Goal: Task Accomplishment & Management: Use online tool/utility

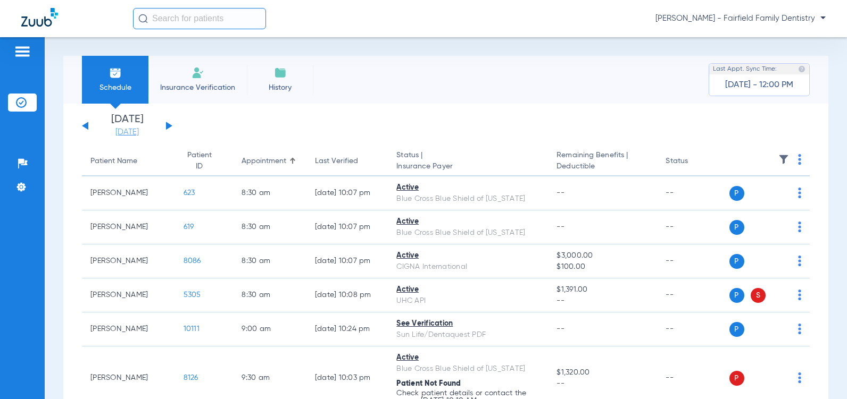
click at [123, 132] on link "[DATE]" at bounding box center [127, 132] width 64 height 11
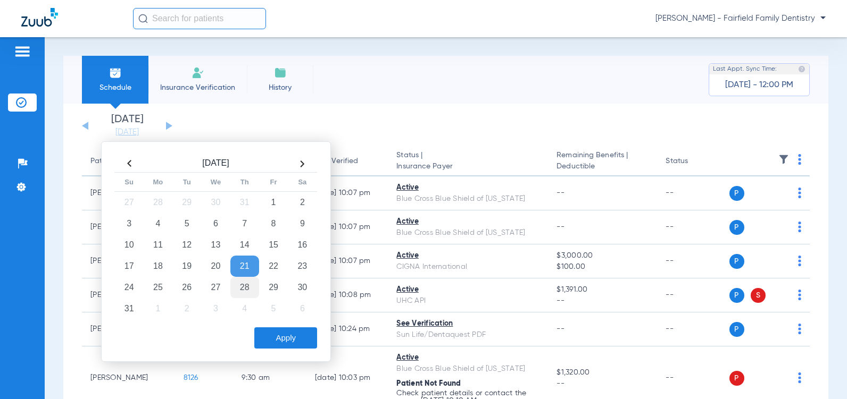
click at [245, 288] on td "28" at bounding box center [244, 287] width 29 height 21
click at [278, 338] on button "Apply" at bounding box center [285, 338] width 63 height 21
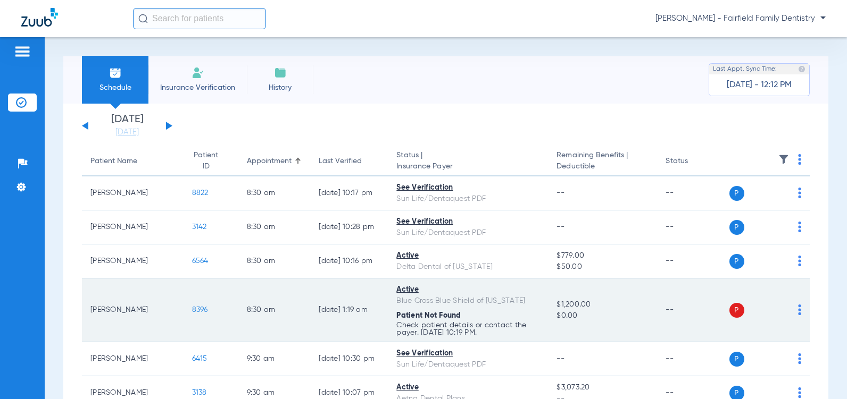
click at [192, 311] on span "8396" at bounding box center [200, 309] width 16 height 7
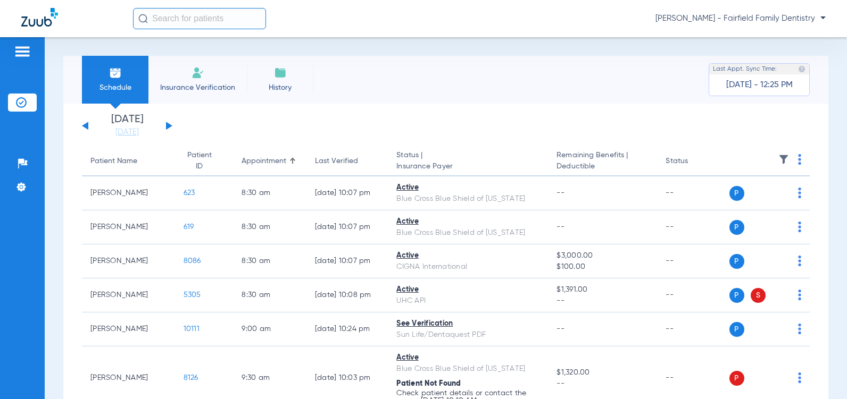
drag, startPoint x: 123, startPoint y: 134, endPoint x: 120, endPoint y: 142, distance: 9.3
click at [123, 134] on link "[DATE]" at bounding box center [127, 132] width 64 height 11
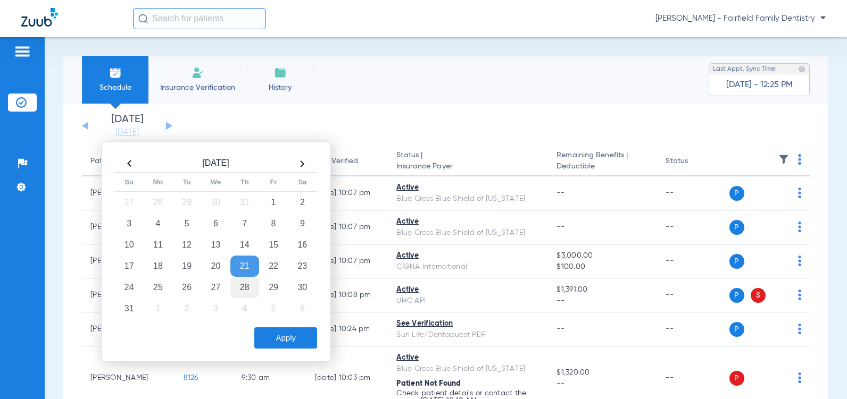
click at [243, 286] on td "28" at bounding box center [244, 287] width 29 height 21
click at [286, 341] on button "Apply" at bounding box center [285, 338] width 63 height 21
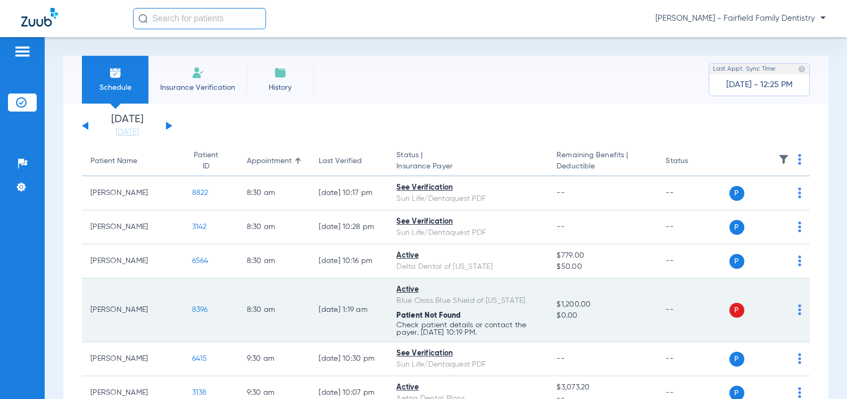
click at [798, 310] on img at bounding box center [799, 310] width 3 height 11
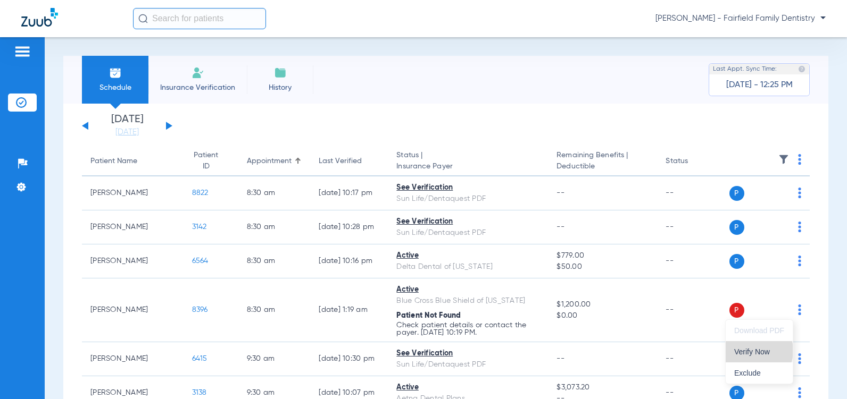
click at [755, 351] on span "Verify Now" at bounding box center [759, 351] width 50 height 7
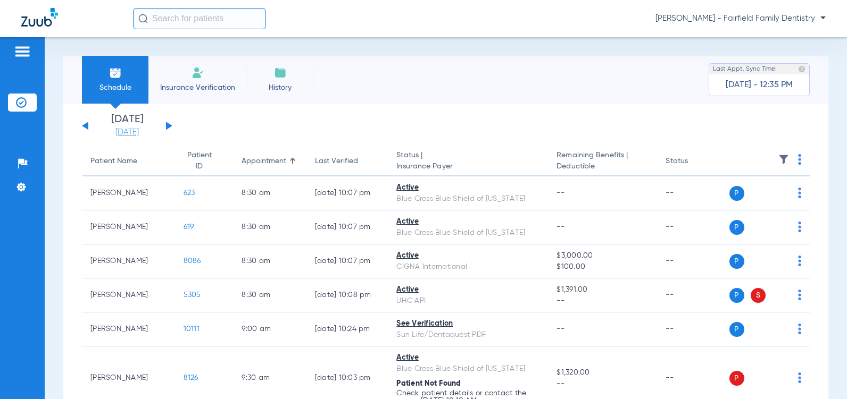
click at [124, 135] on link "[DATE]" at bounding box center [127, 132] width 64 height 11
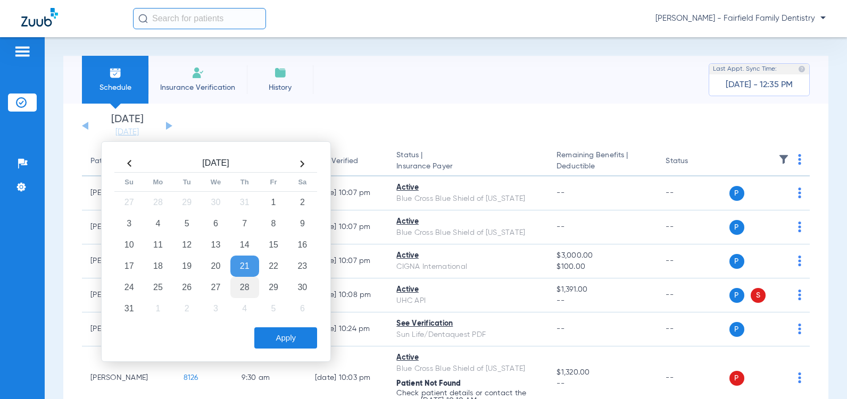
click at [243, 288] on td "28" at bounding box center [244, 287] width 29 height 21
click at [277, 335] on button "Apply" at bounding box center [285, 338] width 63 height 21
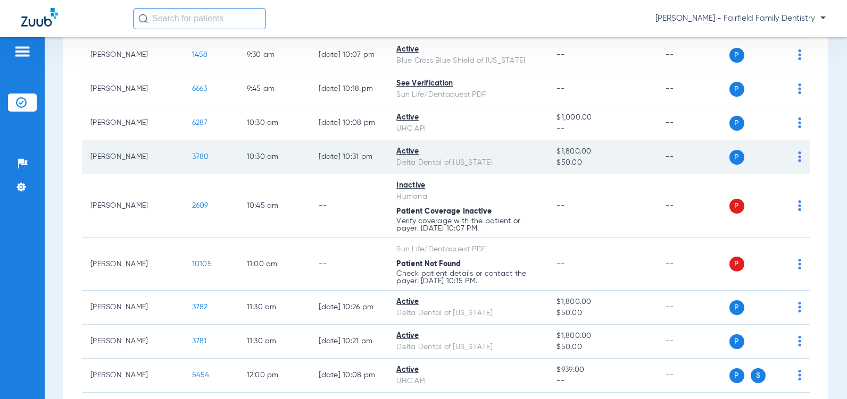
scroll to position [426, 0]
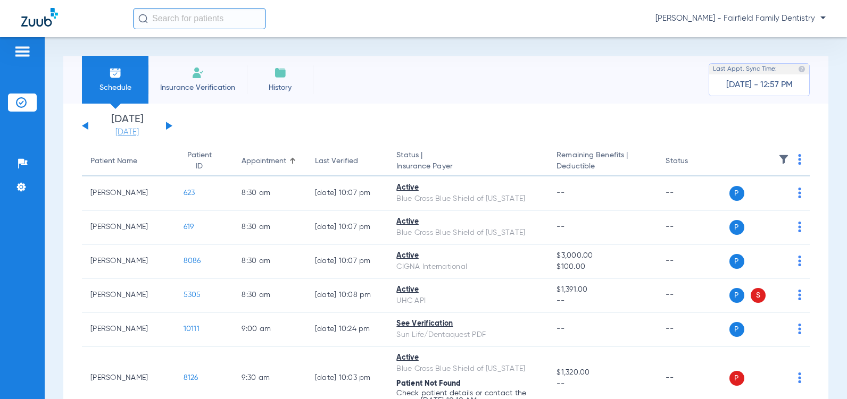
click at [121, 135] on link "[DATE]" at bounding box center [127, 132] width 64 height 11
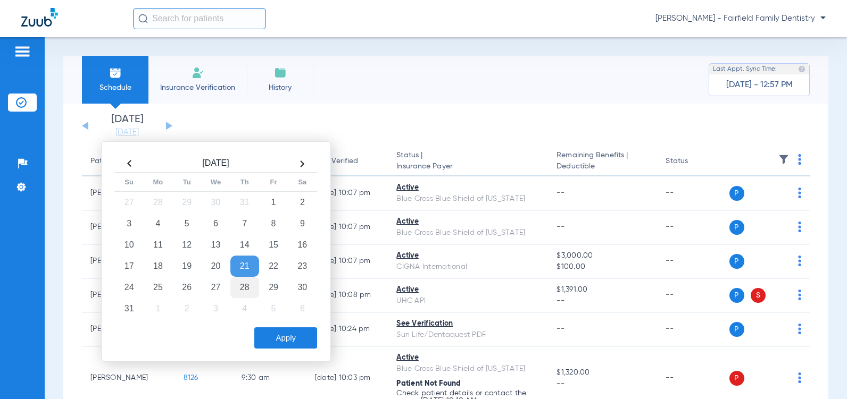
click at [246, 287] on td "28" at bounding box center [244, 287] width 29 height 21
click at [286, 336] on button "Apply" at bounding box center [285, 338] width 63 height 21
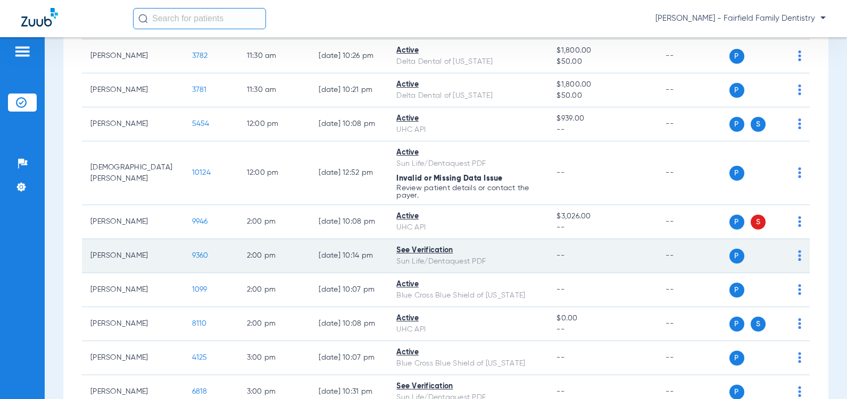
scroll to position [624, 0]
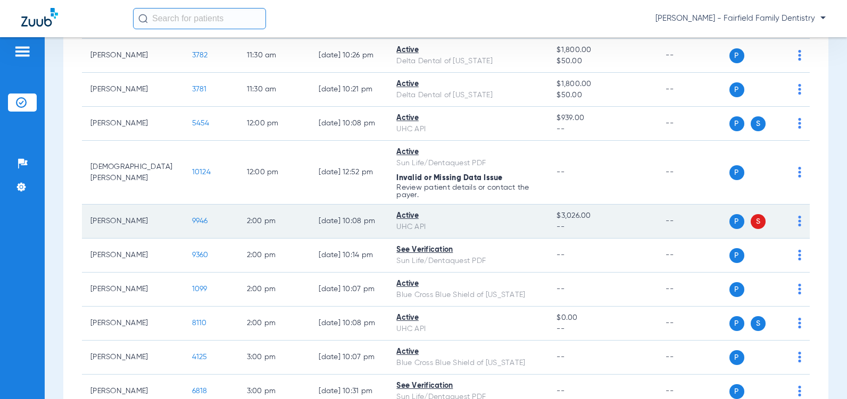
click at [192, 221] on span "9946" at bounding box center [200, 221] width 16 height 7
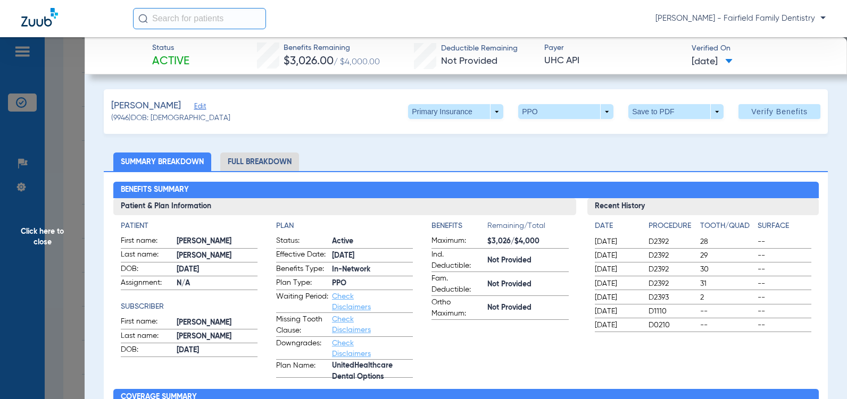
click at [38, 241] on span "Click here to close" at bounding box center [42, 236] width 85 height 399
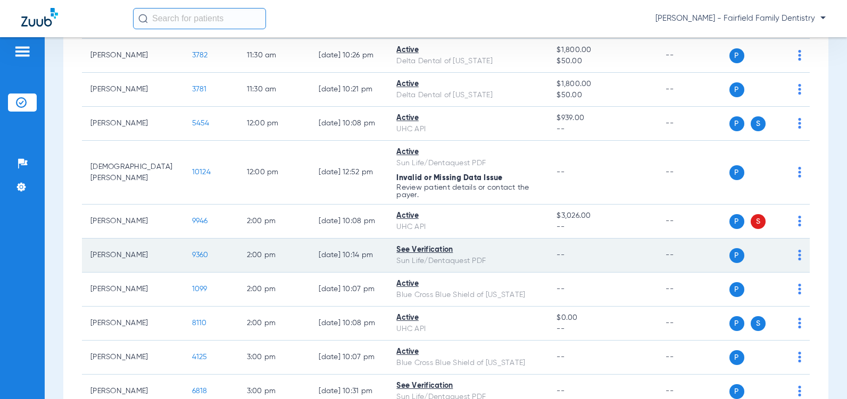
click at [192, 257] on span "9360" at bounding box center [200, 255] width 16 height 7
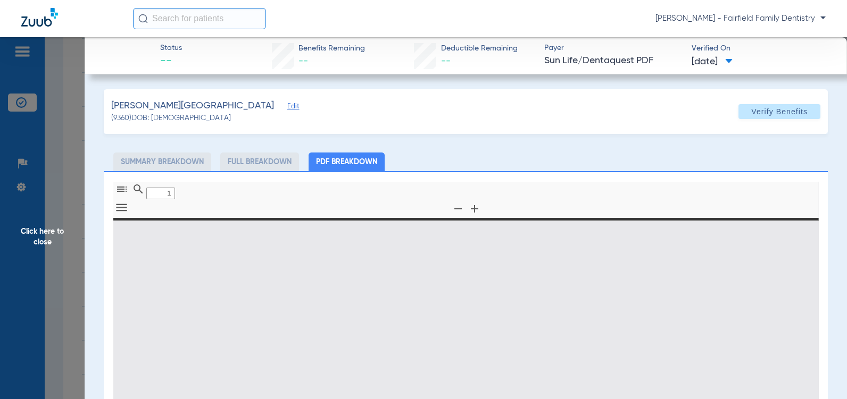
type input "0"
select select "page-width"
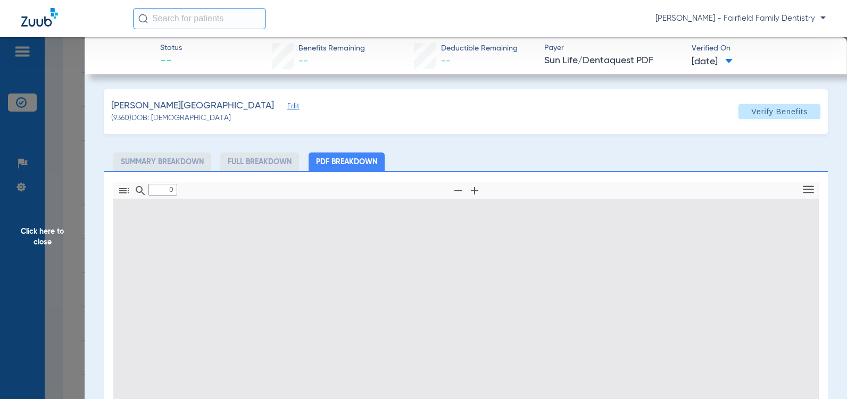
type input "1"
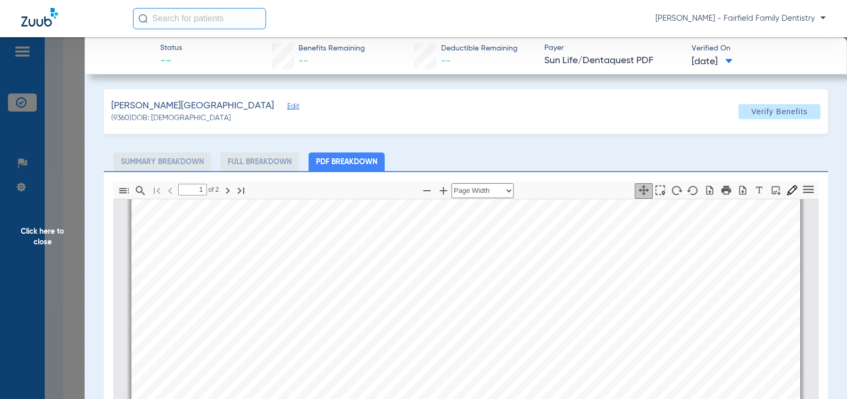
scroll to position [324, 0]
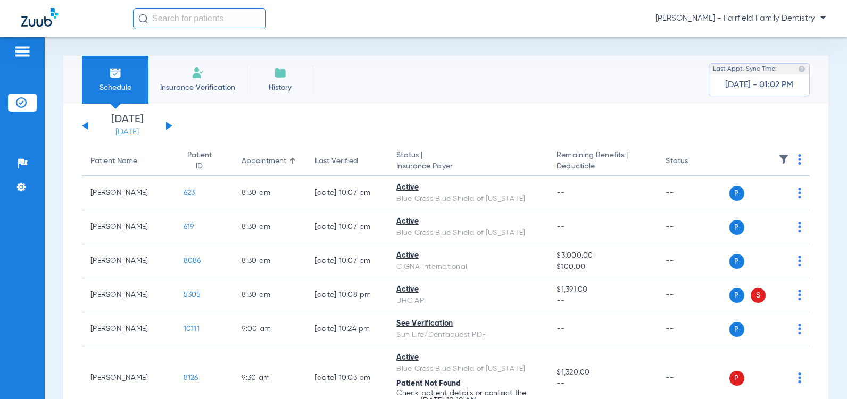
click at [126, 134] on link "[DATE]" at bounding box center [127, 132] width 64 height 11
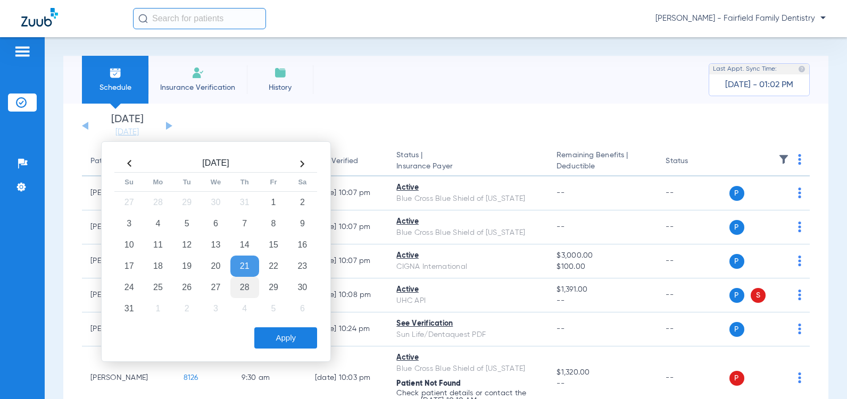
click at [245, 290] on td "28" at bounding box center [244, 287] width 29 height 21
click at [281, 335] on button "Apply" at bounding box center [285, 338] width 63 height 21
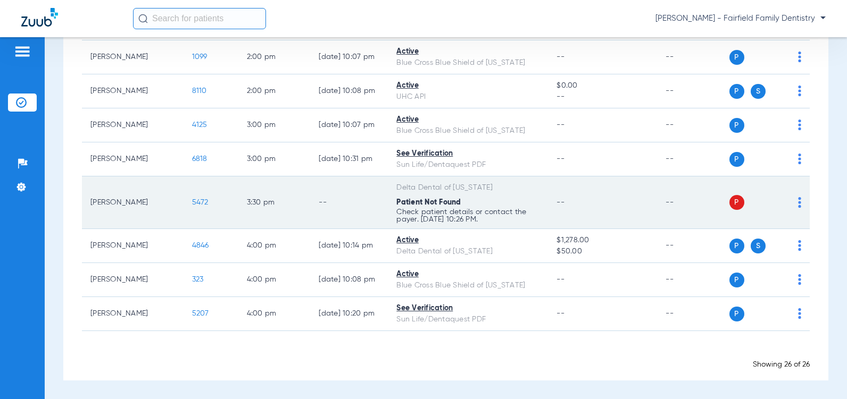
scroll to position [890, 0]
click at [192, 199] on span "5472" at bounding box center [200, 202] width 16 height 7
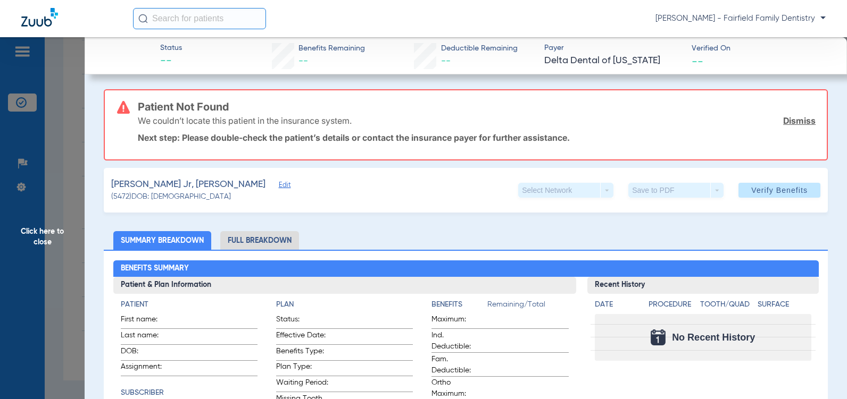
click at [786, 120] on link "Dismiss" at bounding box center [799, 120] width 32 height 11
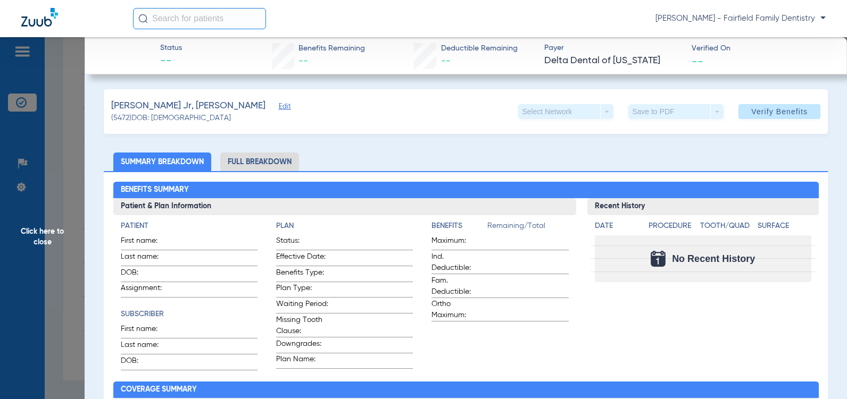
click at [279, 108] on span "Edit" at bounding box center [284, 108] width 10 height 10
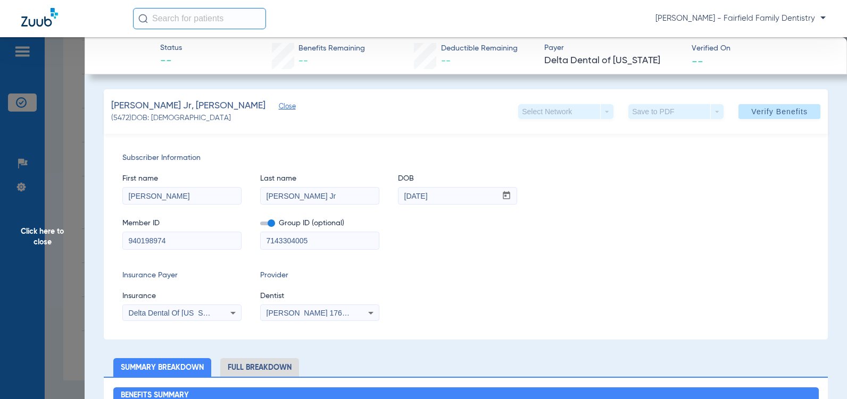
drag, startPoint x: 262, startPoint y: 240, endPoint x: 169, endPoint y: 239, distance: 92.6
click at [169, 239] on div "Member ID 940198974 Group ID (optional) 7143304005" at bounding box center [465, 229] width 687 height 41
click at [270, 223] on span at bounding box center [267, 224] width 15 height 4
click at [260, 226] on input "checkbox" at bounding box center [260, 226] width 0 height 0
click at [772, 112] on span "Verify Benefits" at bounding box center [779, 111] width 56 height 9
